Goal: Task Accomplishment & Management: Complete application form

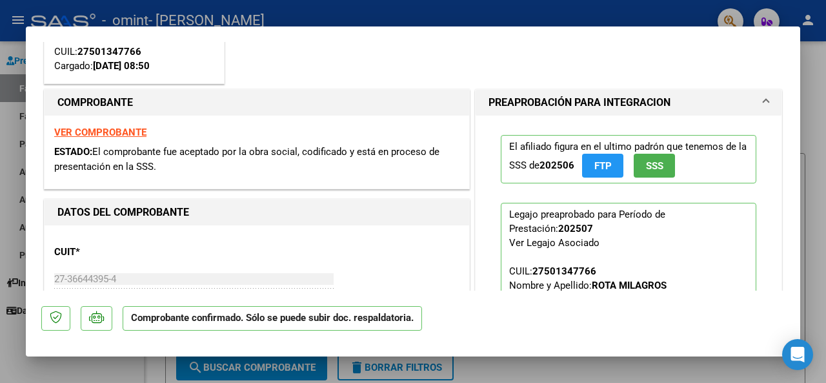
scroll to position [153, 0]
click at [810, 87] on div at bounding box center [413, 191] width 826 height 383
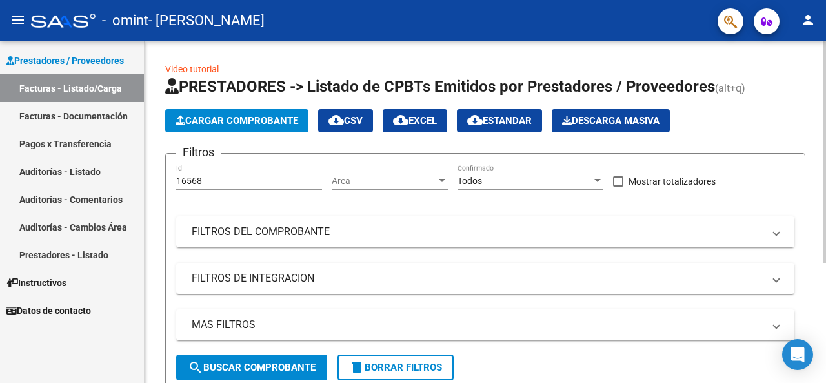
scroll to position [185, 0]
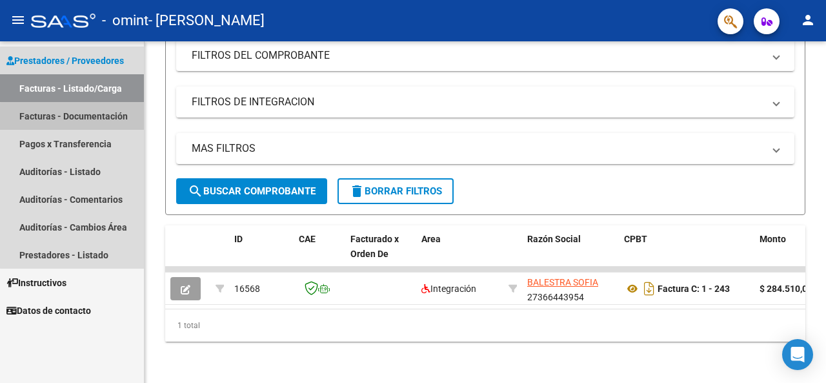
click at [107, 119] on link "Facturas - Documentación" at bounding box center [72, 116] width 144 height 28
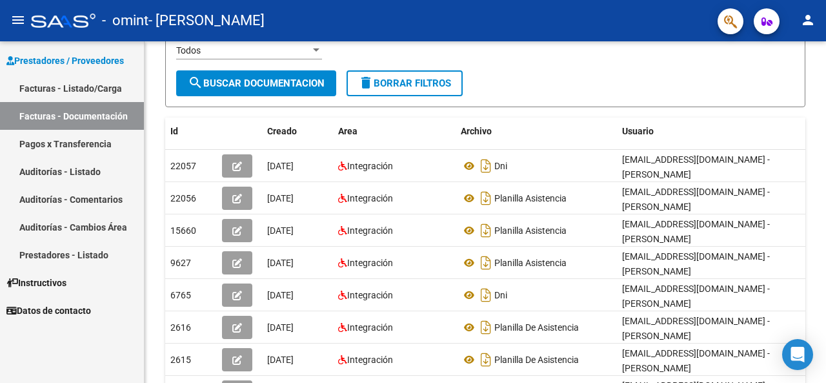
click at [123, 93] on link "Facturas - Listado/Carga" at bounding box center [72, 88] width 144 height 28
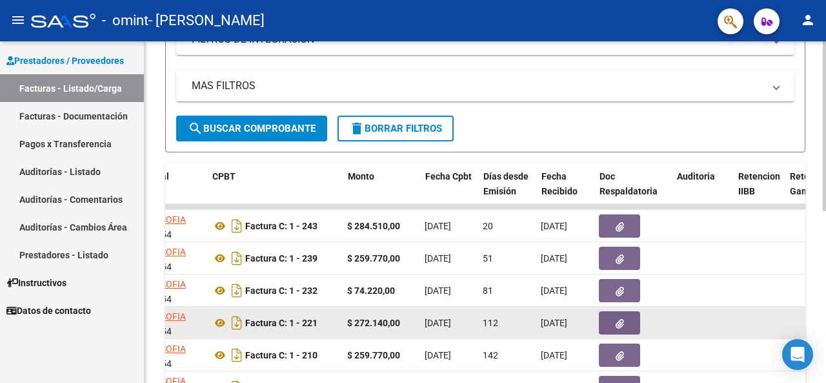
scroll to position [0, 412]
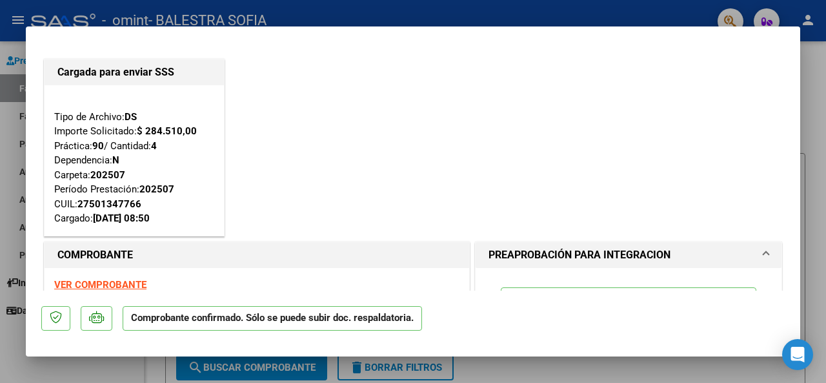
click at [824, 134] on div at bounding box center [413, 191] width 826 height 383
type input "$ 0,00"
